Goal: Information Seeking & Learning: Learn about a topic

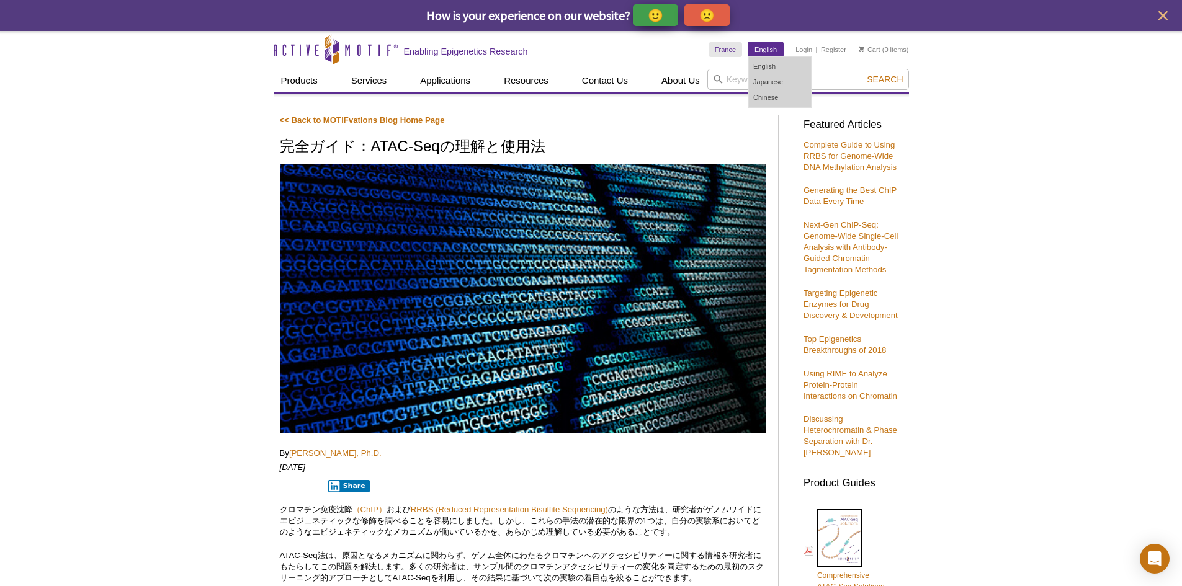
click at [761, 48] on link "English" at bounding box center [765, 49] width 35 height 15
click at [759, 70] on link "English" at bounding box center [780, 67] width 62 height 16
click at [767, 60] on link "English" at bounding box center [780, 67] width 62 height 16
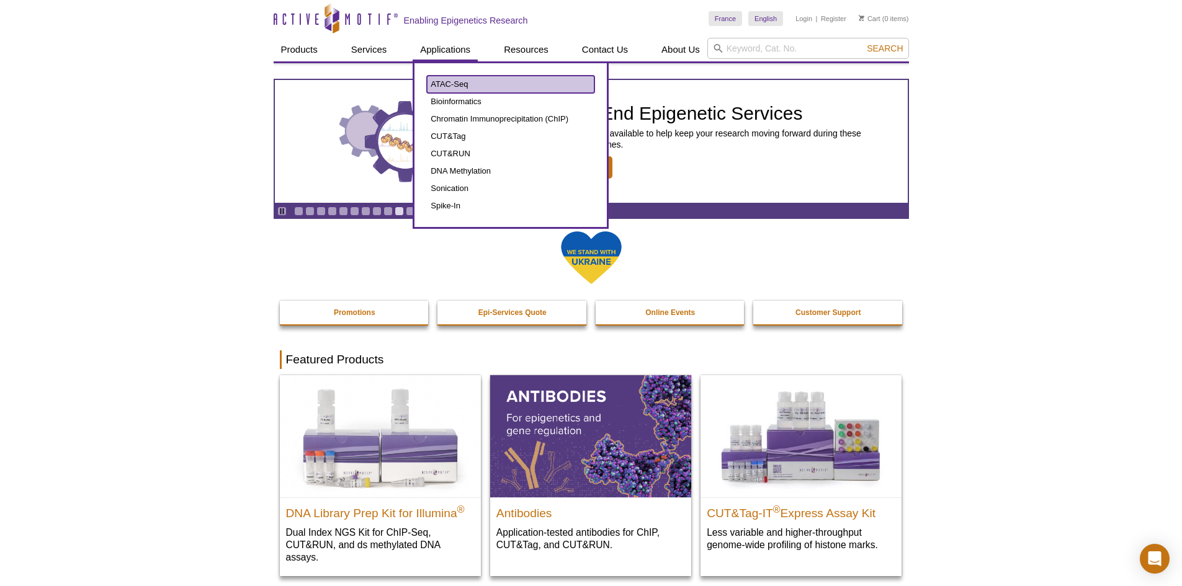
click at [453, 84] on link "ATAC-Seq" at bounding box center [511, 84] width 168 height 17
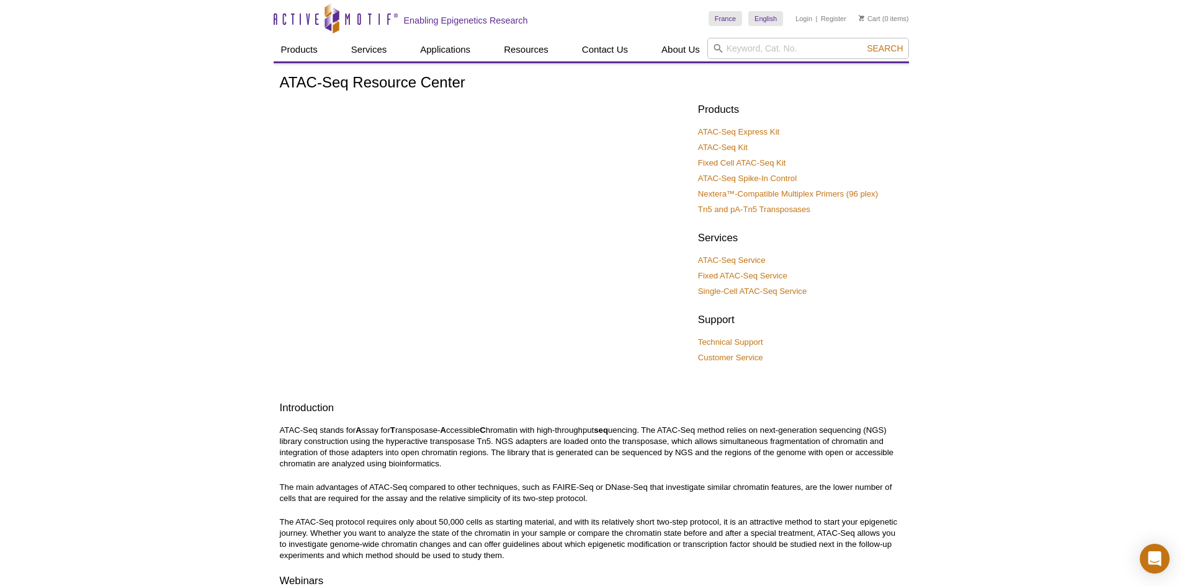
scroll to position [62, 0]
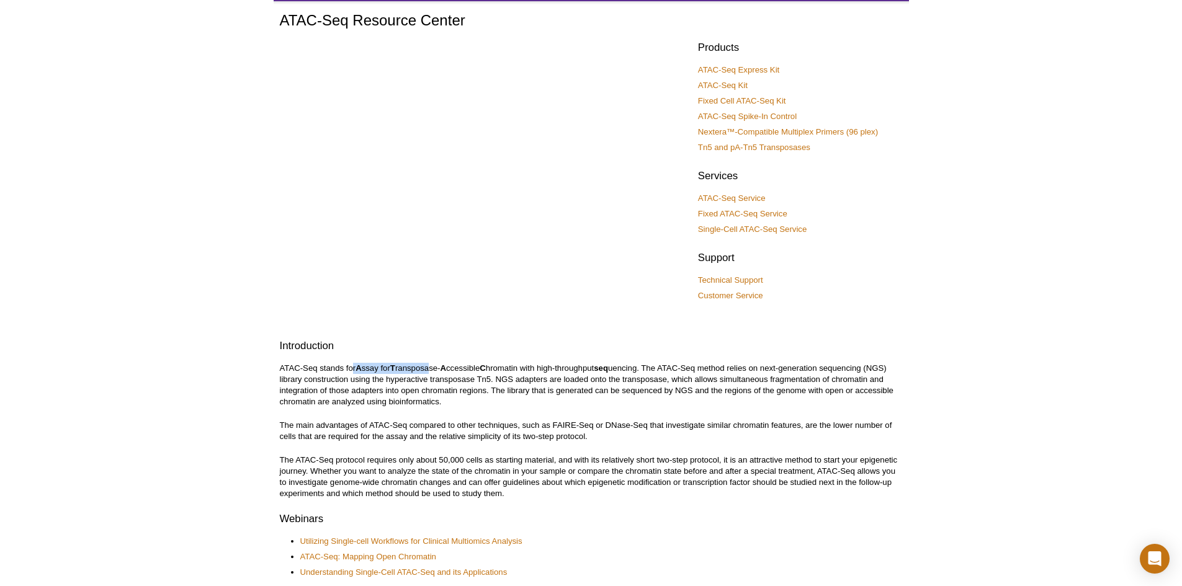
drag, startPoint x: 355, startPoint y: 367, endPoint x: 432, endPoint y: 370, distance: 77.0
click at [432, 370] on p "ATAC-Seq stands for A ssay for T ransposase- A ccessible C hromatin with high-t…" at bounding box center [591, 385] width 623 height 45
click at [433, 370] on p "ATAC-Seq stands for A ssay for T ransposase- A ccessible C hromatin with high-t…" at bounding box center [591, 385] width 623 height 45
drag, startPoint x: 358, startPoint y: 367, endPoint x: 526, endPoint y: 366, distance: 168.2
click at [526, 366] on p "ATAC-Seq stands for A ssay for T ransposase- A ccessible C hromatin with high-t…" at bounding box center [591, 385] width 623 height 45
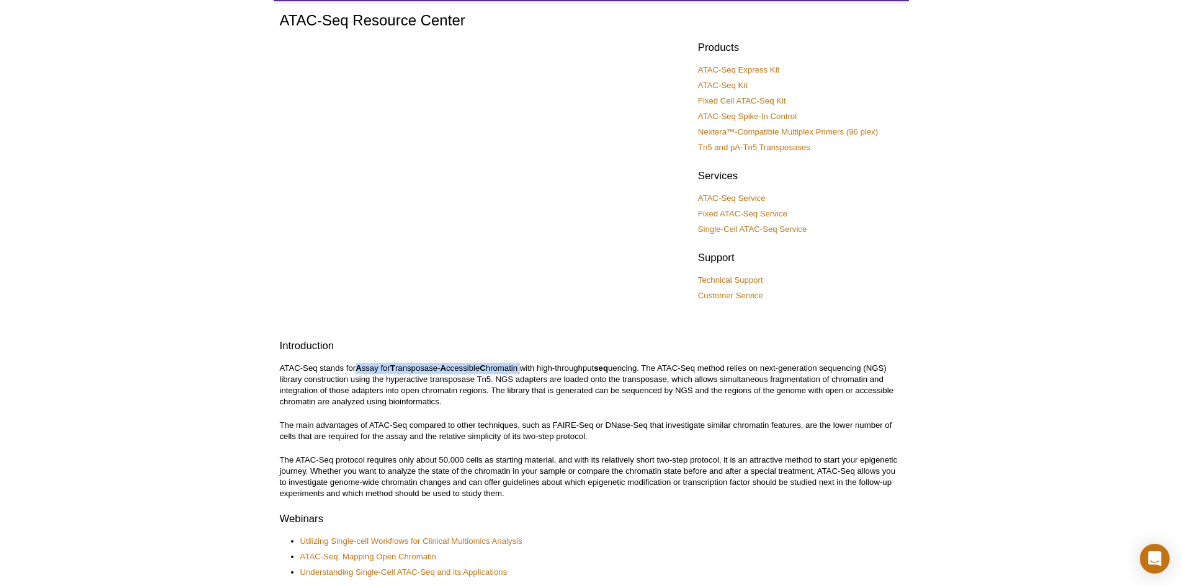
copy p "A ssay for T ransposase- A ccessible C hromatin"
click at [552, 421] on p "The main advantages of ATAC-Seq compared to other techniques, such as FAIRE-Seq…" at bounding box center [591, 431] width 623 height 22
